Goal: Use online tool/utility: Utilize a website feature to perform a specific function

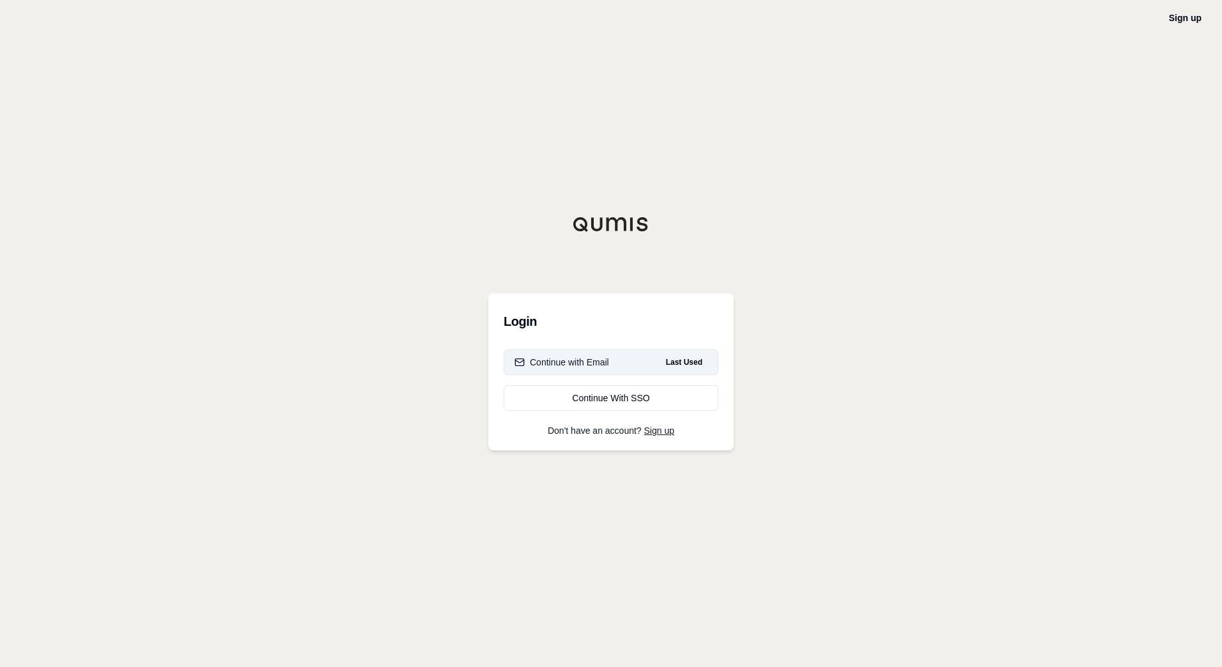
click at [580, 354] on button "Continue with Email Last Used" at bounding box center [611, 363] width 215 height 26
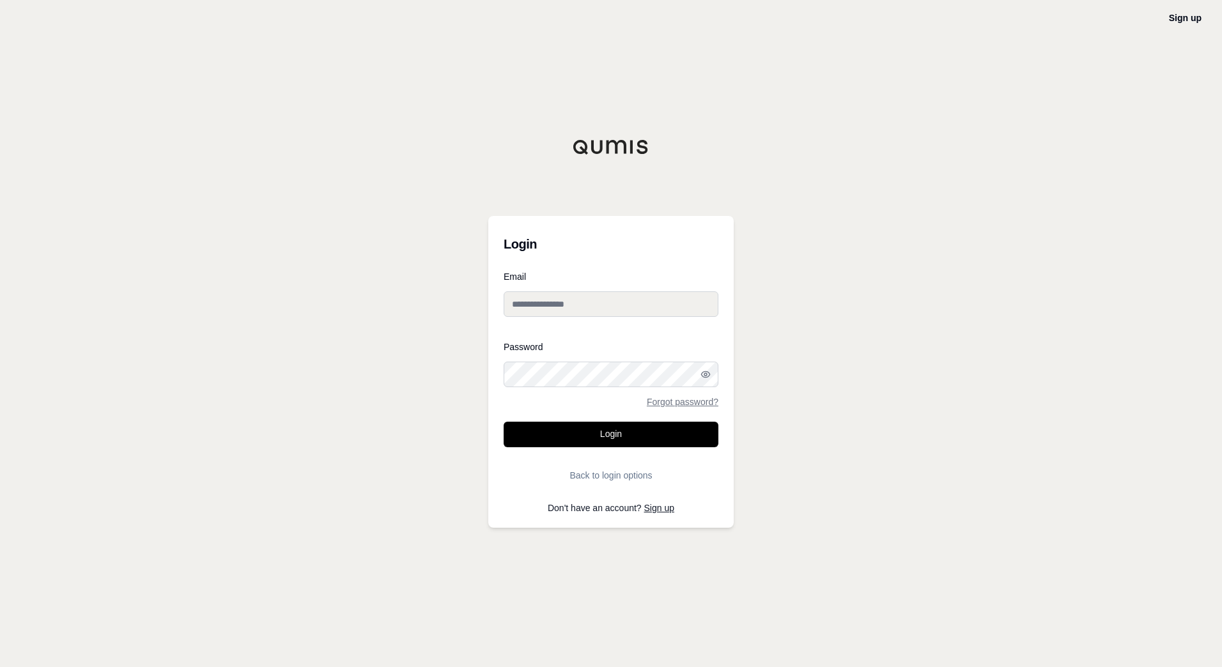
type input "**********"
click at [708, 371] on icon "button" at bounding box center [706, 374] width 10 height 10
click at [605, 433] on button "Login" at bounding box center [611, 435] width 215 height 26
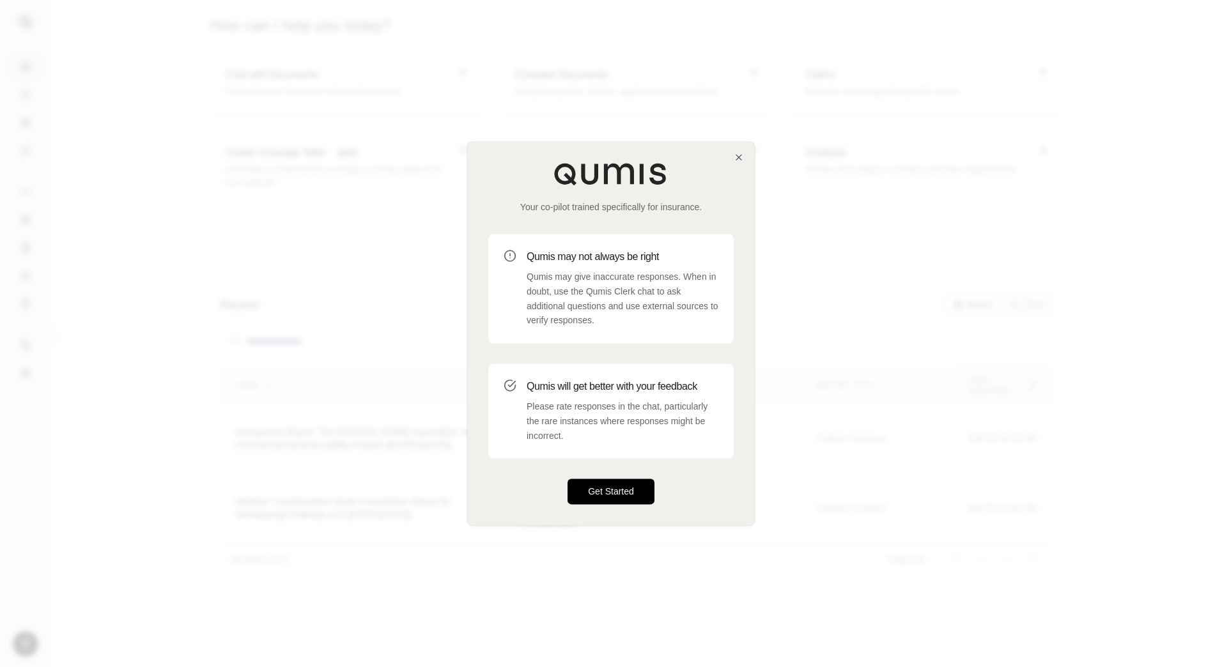
click at [626, 491] on button "Get Started" at bounding box center [611, 492] width 87 height 26
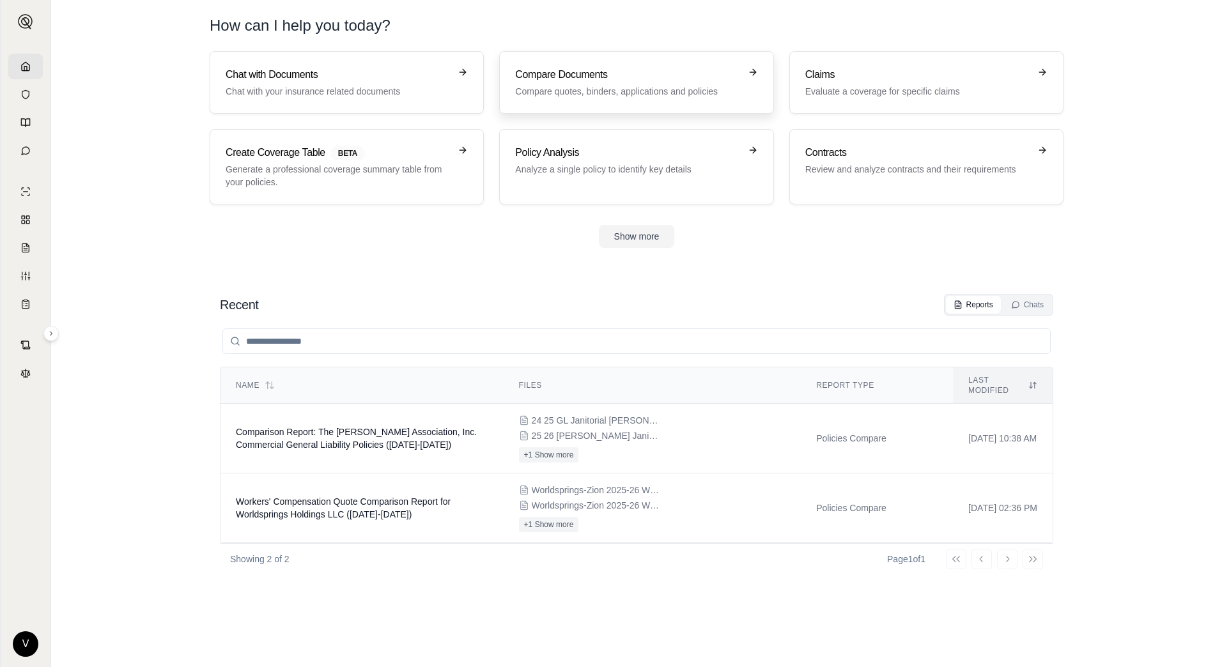
click at [632, 92] on p "Compare quotes, binders, applications and policies" at bounding box center [627, 91] width 224 height 13
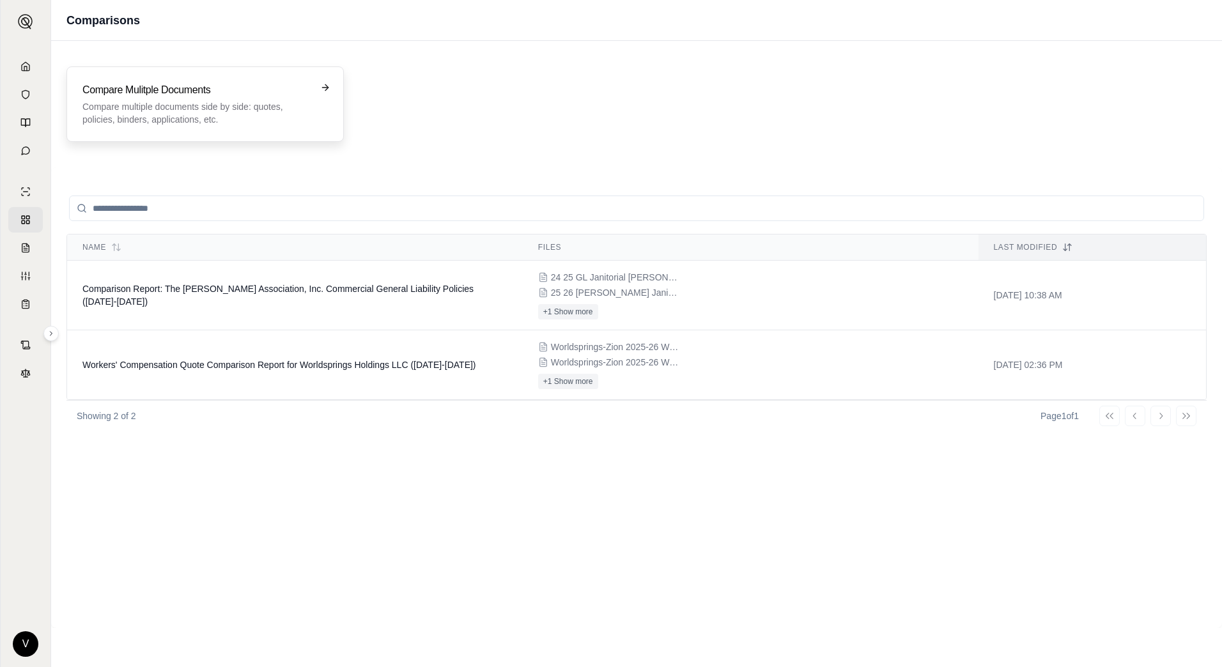
click at [222, 101] on p "Compare multiple documents side by side: quotes, policies, binders, application…" at bounding box center [196, 113] width 228 height 26
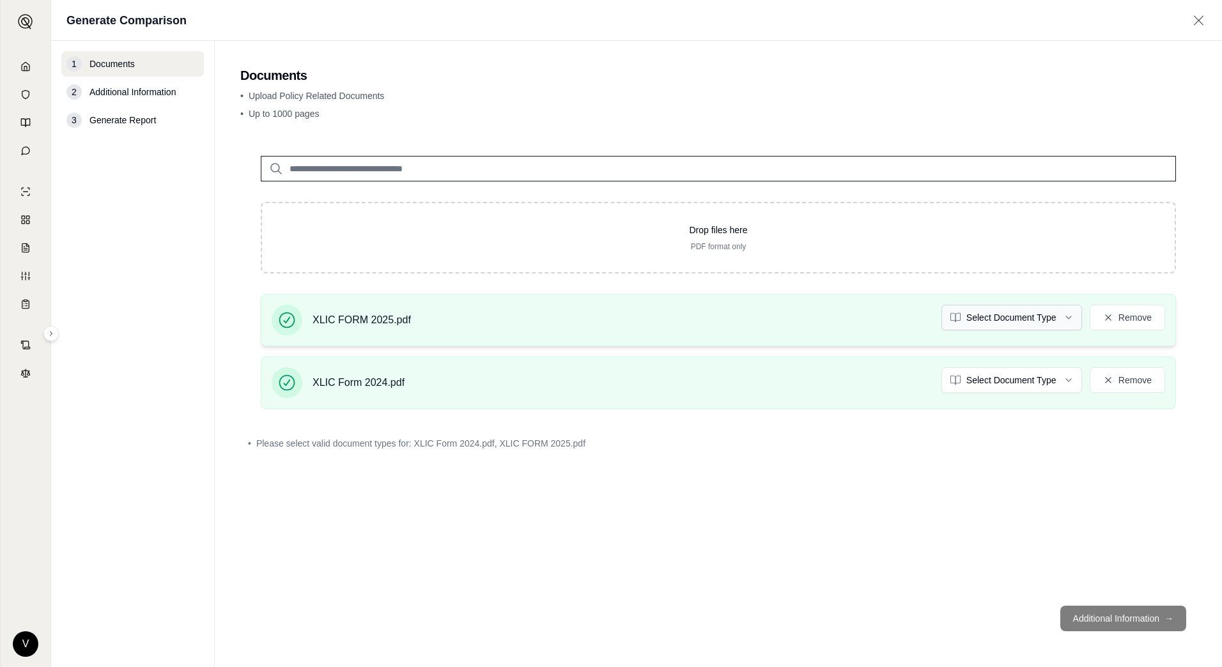
click at [1061, 321] on html "V Generate Comparison 1 Documents 2 Additional Information 3 Generate Report Do…" at bounding box center [611, 333] width 1222 height 667
click at [1046, 382] on html "V Generate Comparison 1 Documents 2 Additional Information 3 Generate Report Do…" at bounding box center [611, 333] width 1222 height 667
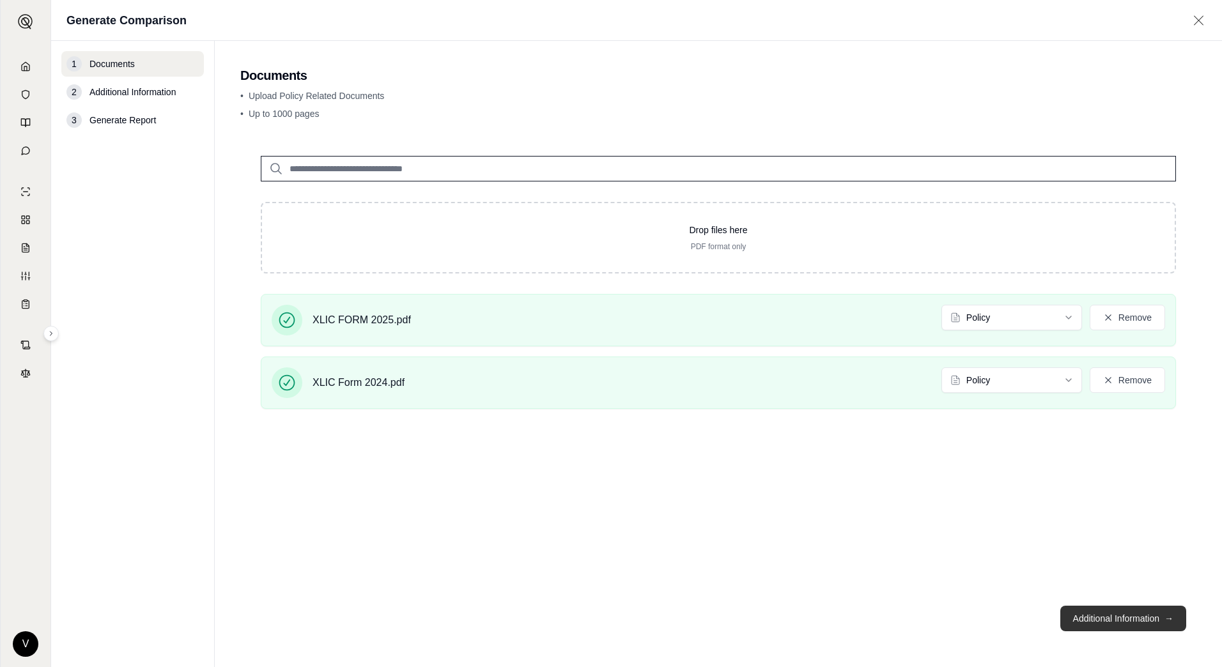
click at [1131, 617] on button "Additional Information →" at bounding box center [1123, 619] width 126 height 26
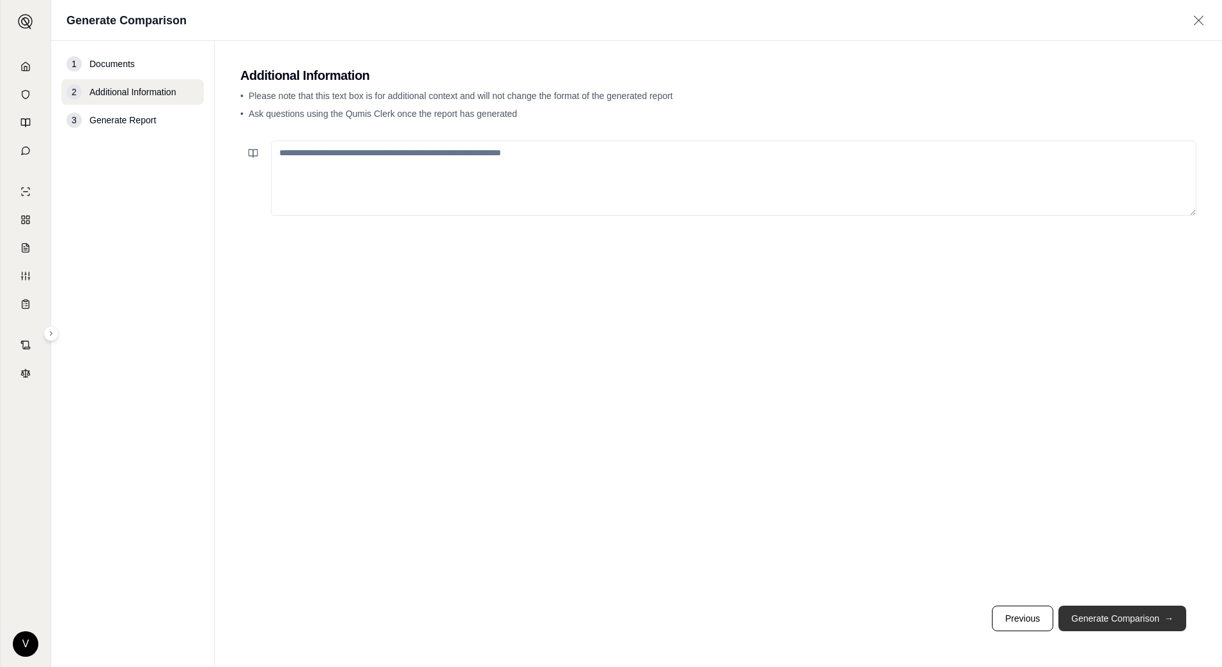
click at [1130, 623] on button "Generate Comparison →" at bounding box center [1123, 619] width 128 height 26
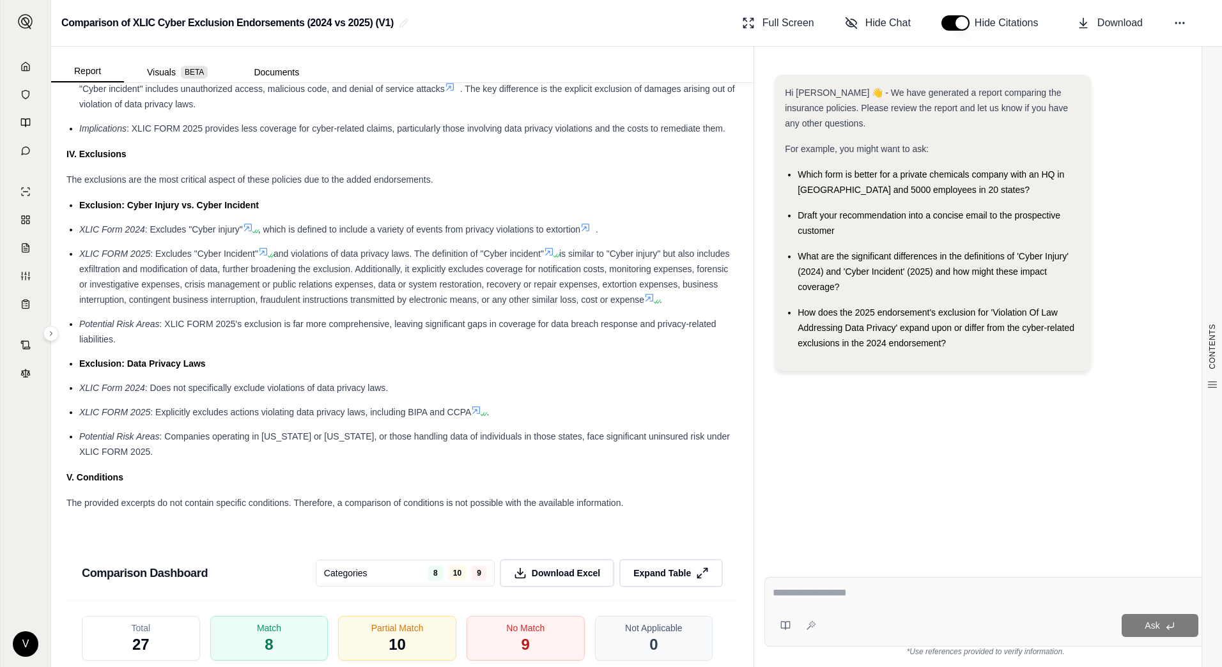
scroll to position [1662, 0]
